Goal: Information Seeking & Learning: Check status

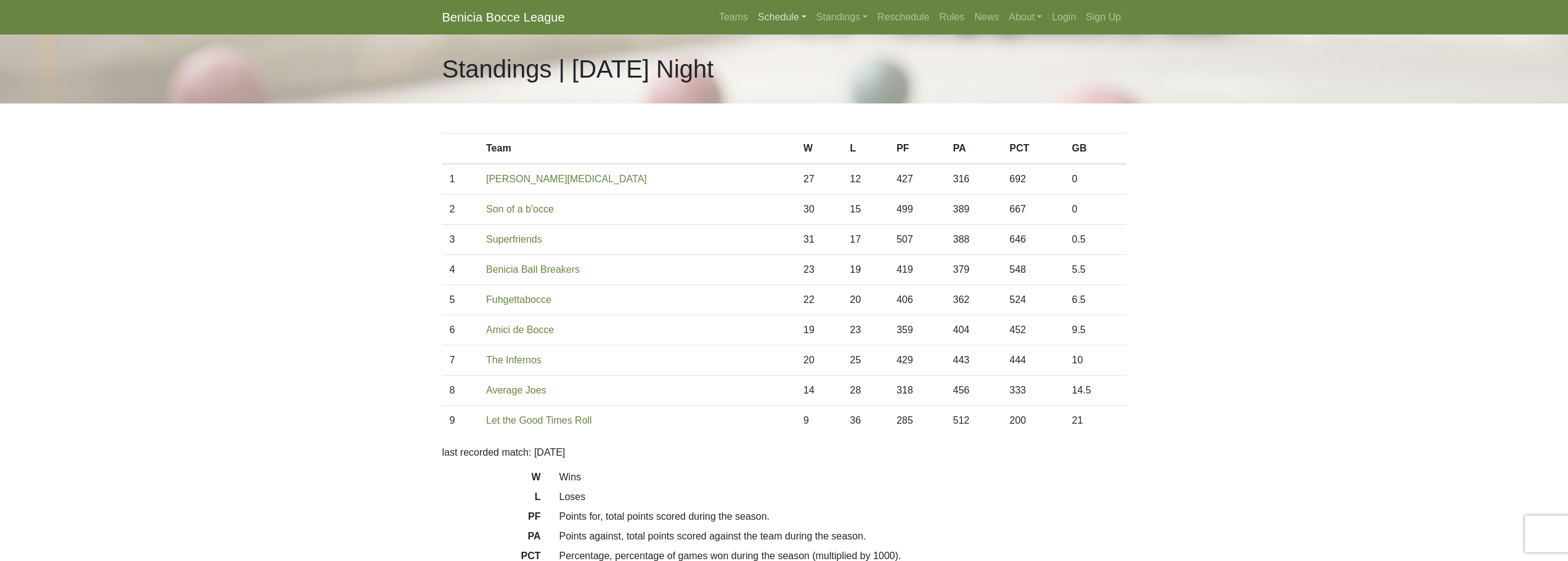
click at [787, 21] on link "Schedule" at bounding box center [782, 17] width 59 height 25
click at [789, 69] on link "[DATE] Night" at bounding box center [803, 66] width 99 height 20
click at [321, 153] on body "Benicia Bocce League Teams Schedule Sunday Morning Sunday Night Monday Night Tu…" at bounding box center [784, 346] width 1568 height 692
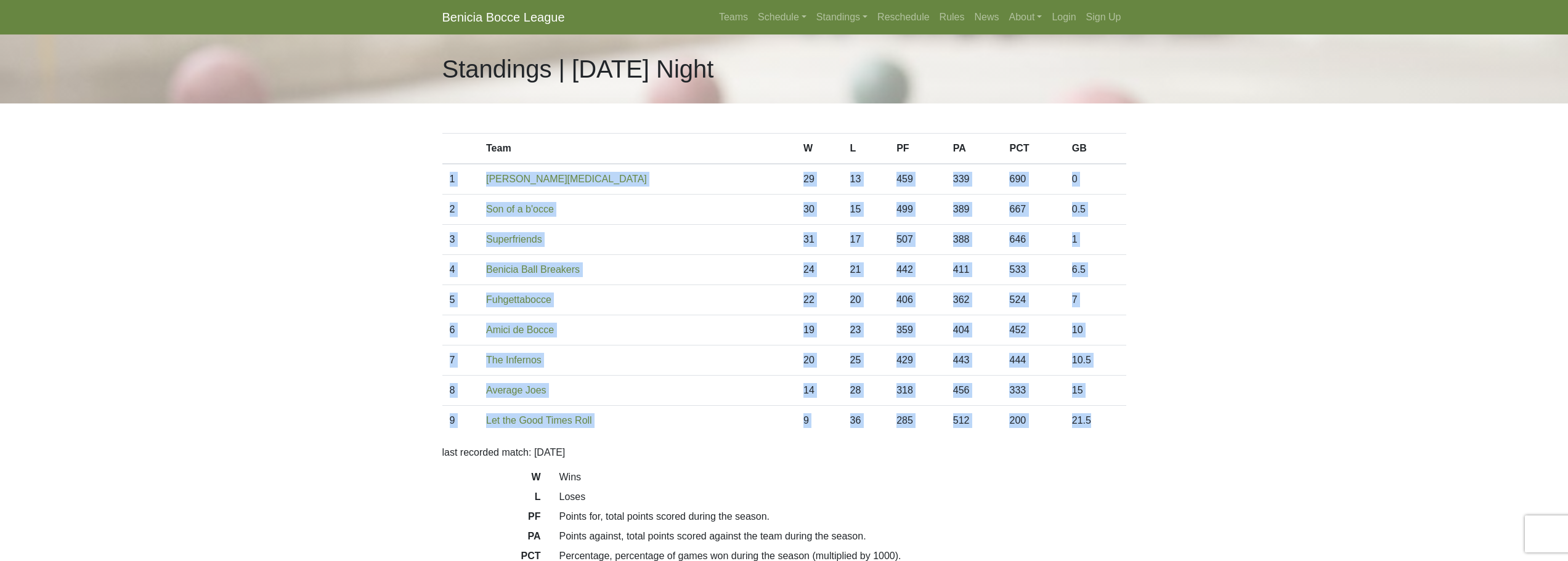
drag, startPoint x: 1109, startPoint y: 420, endPoint x: 448, endPoint y: 193, distance: 698.9
click at [448, 193] on tbody "1 Benicia Smog 29 13 459 339 690 0 2 Son of a b'occe 30 15 499 389 667 0.5 3 31…" at bounding box center [784, 299] width 684 height 271
copy tbody "1 Benicia Smog 29 13 459 339 690 0 2 Son of a b'occe 30 15 499 389 667 0.5 3 Su…"
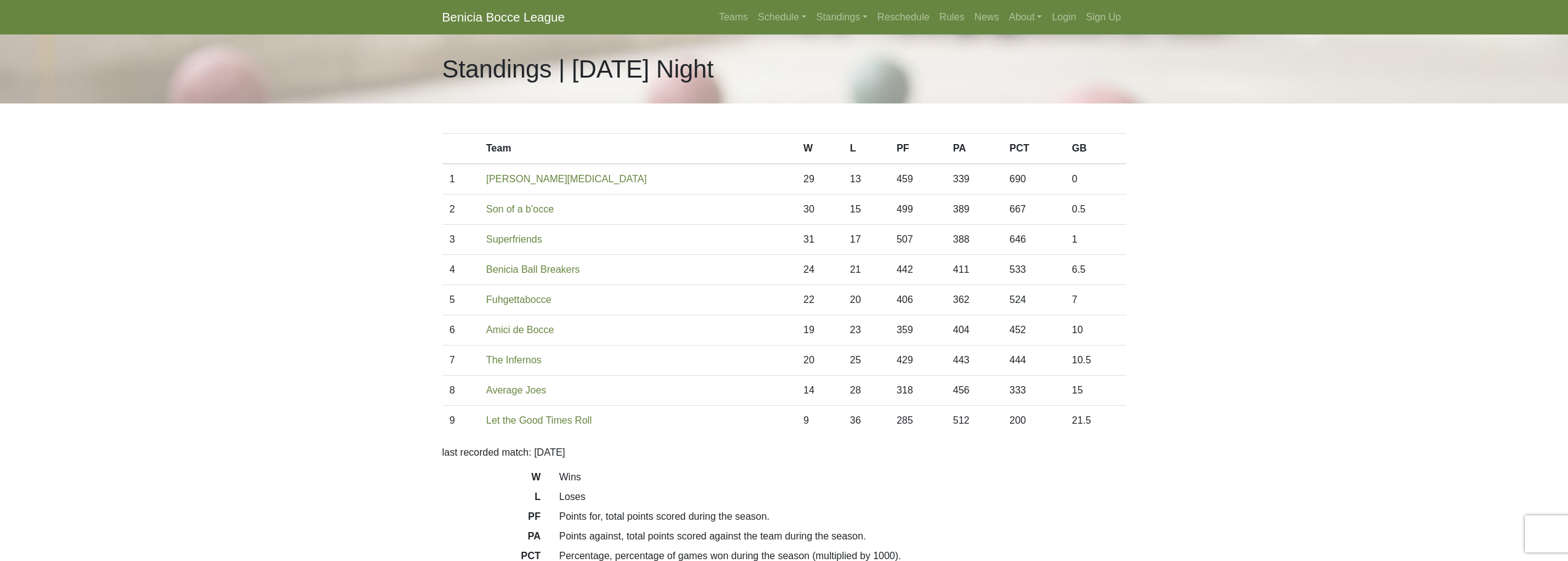
click at [339, 161] on body "Benicia Bocce League Teams Schedule Sunday Morning Sunday Night Monday Night Tu…" at bounding box center [784, 346] width 1568 height 692
